Goal: Use online tool/utility

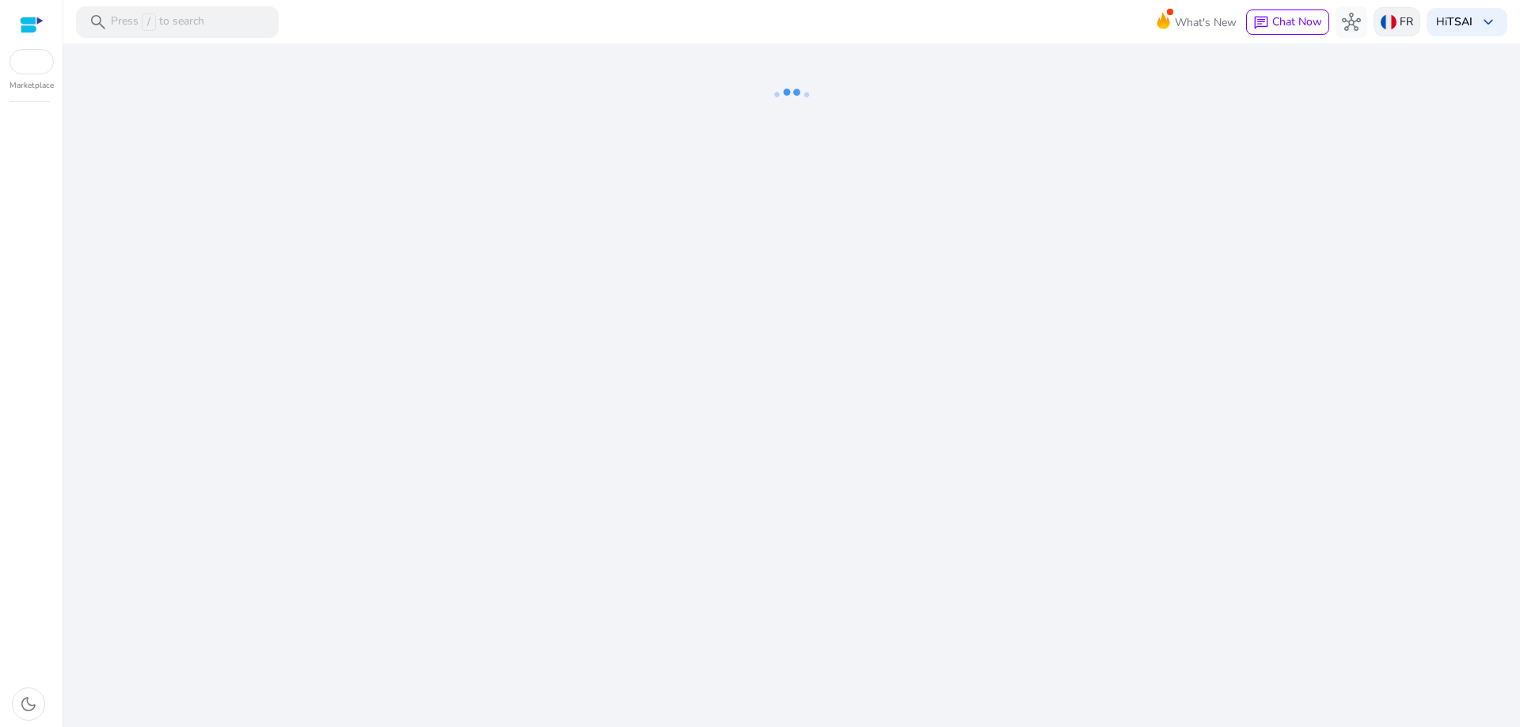
click at [1386, 14] on img at bounding box center [1388, 22] width 16 height 16
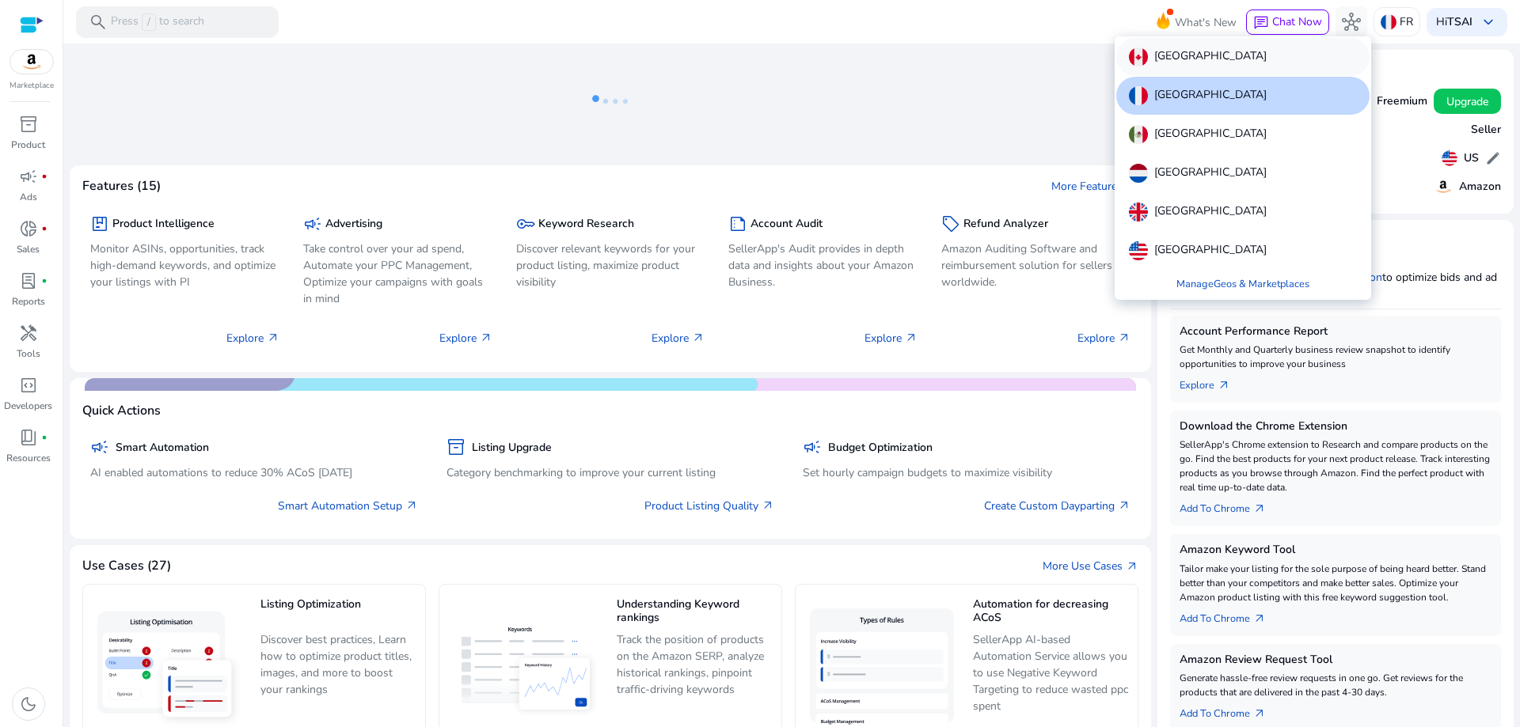
click at [1242, 61] on div "[GEOGRAPHIC_DATA]" at bounding box center [1242, 57] width 253 height 38
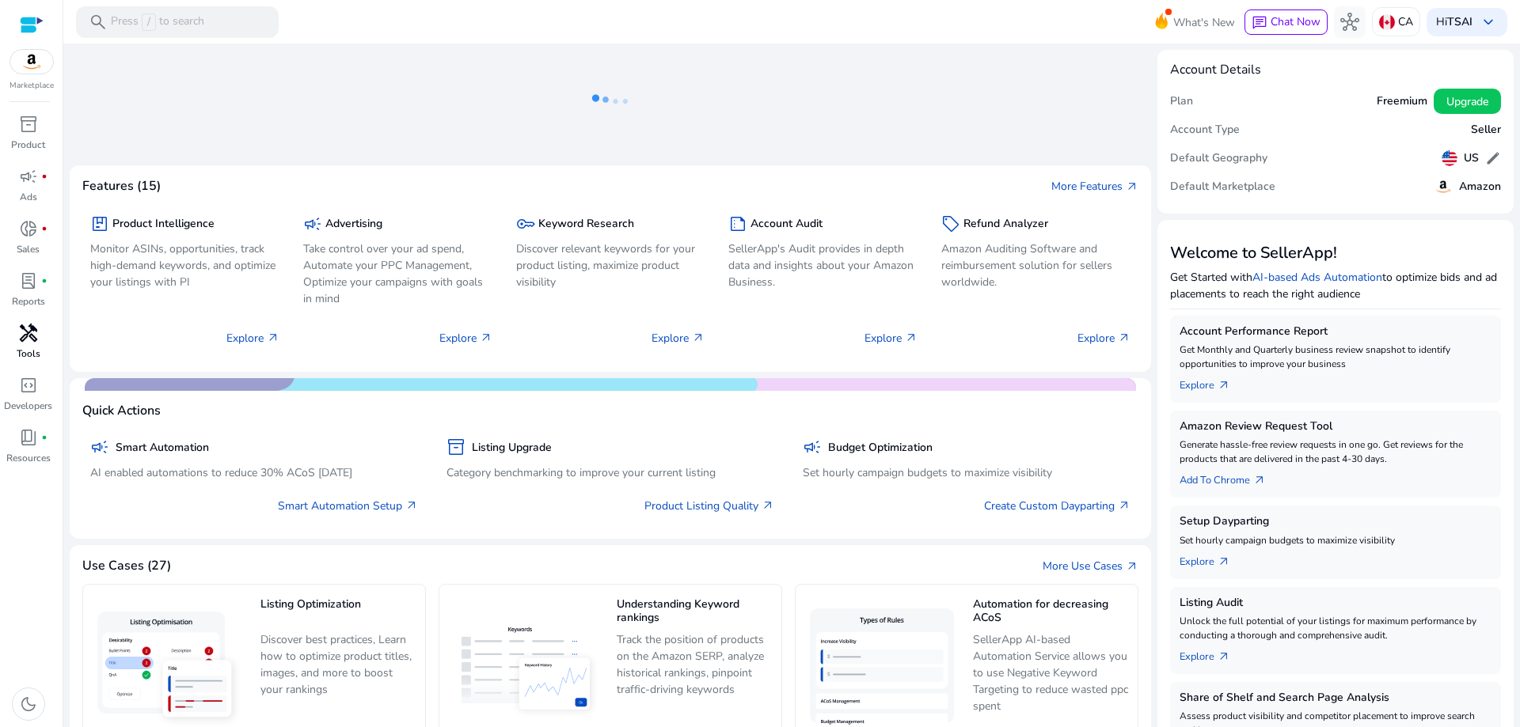
click at [29, 338] on span "handyman" at bounding box center [28, 333] width 19 height 19
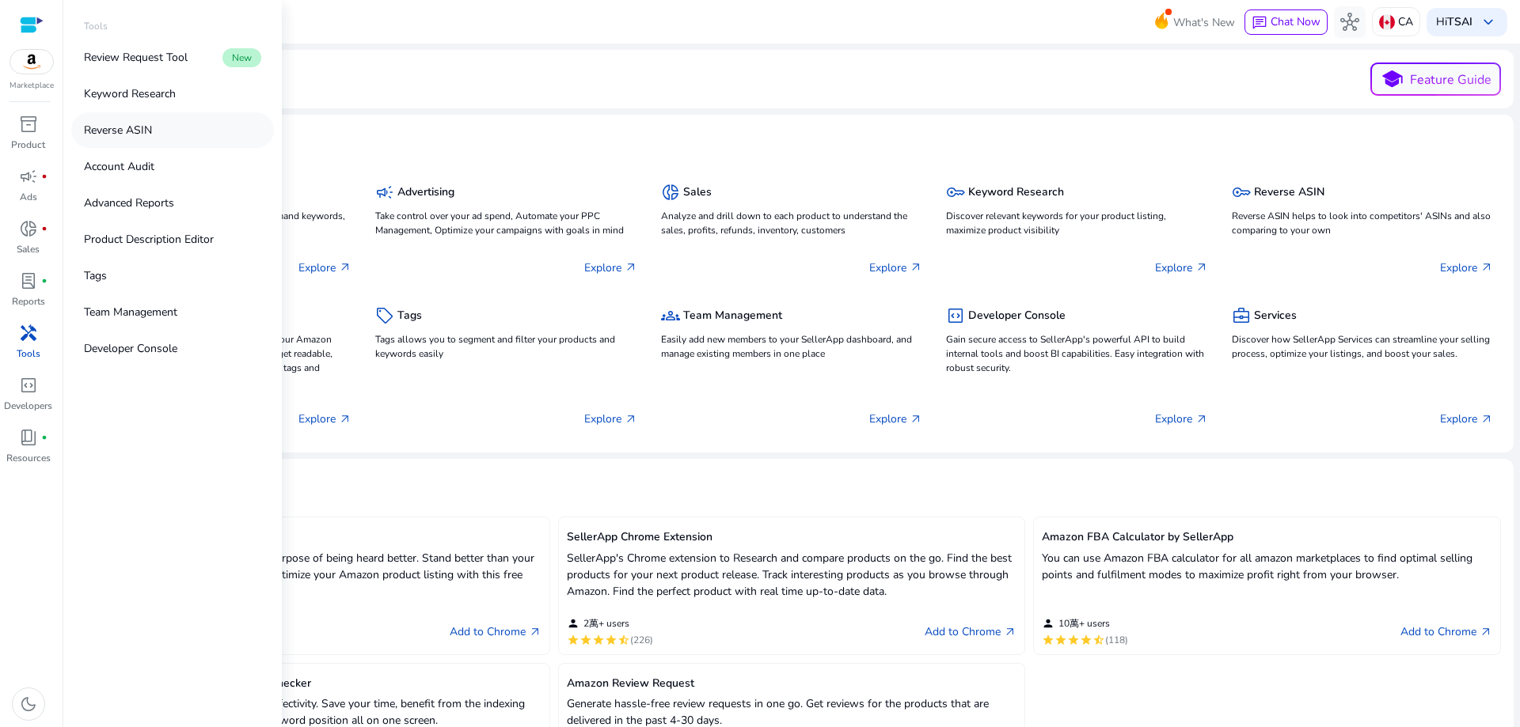
click at [190, 142] on link "Reverse ASIN" at bounding box center [172, 130] width 203 height 36
